Goal: Find specific page/section: Find specific page/section

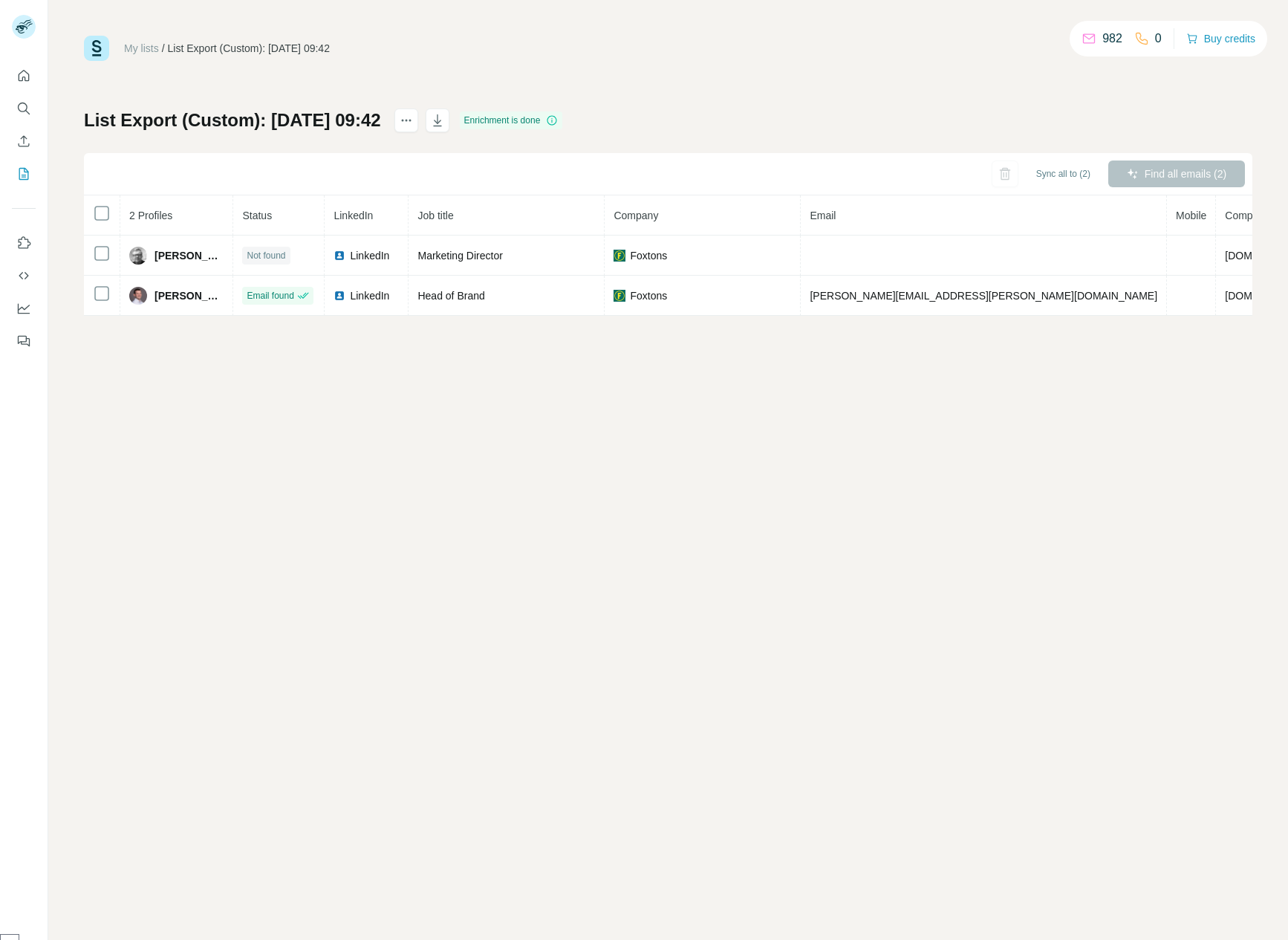
scroll to position [1699, 0]
